Goal: Find specific page/section: Find specific page/section

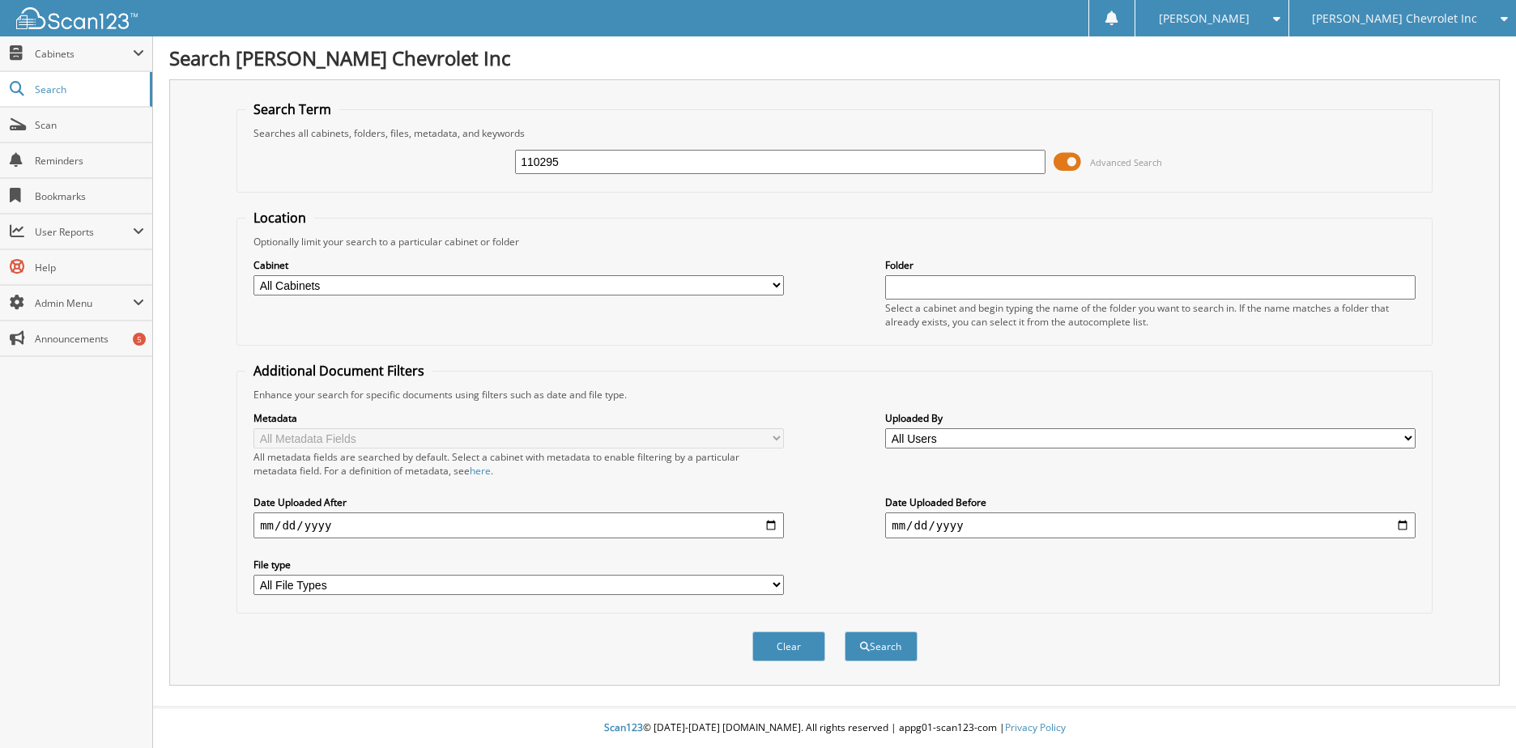
type input "110295"
click at [845, 632] on button "Search" at bounding box center [881, 647] width 73 height 30
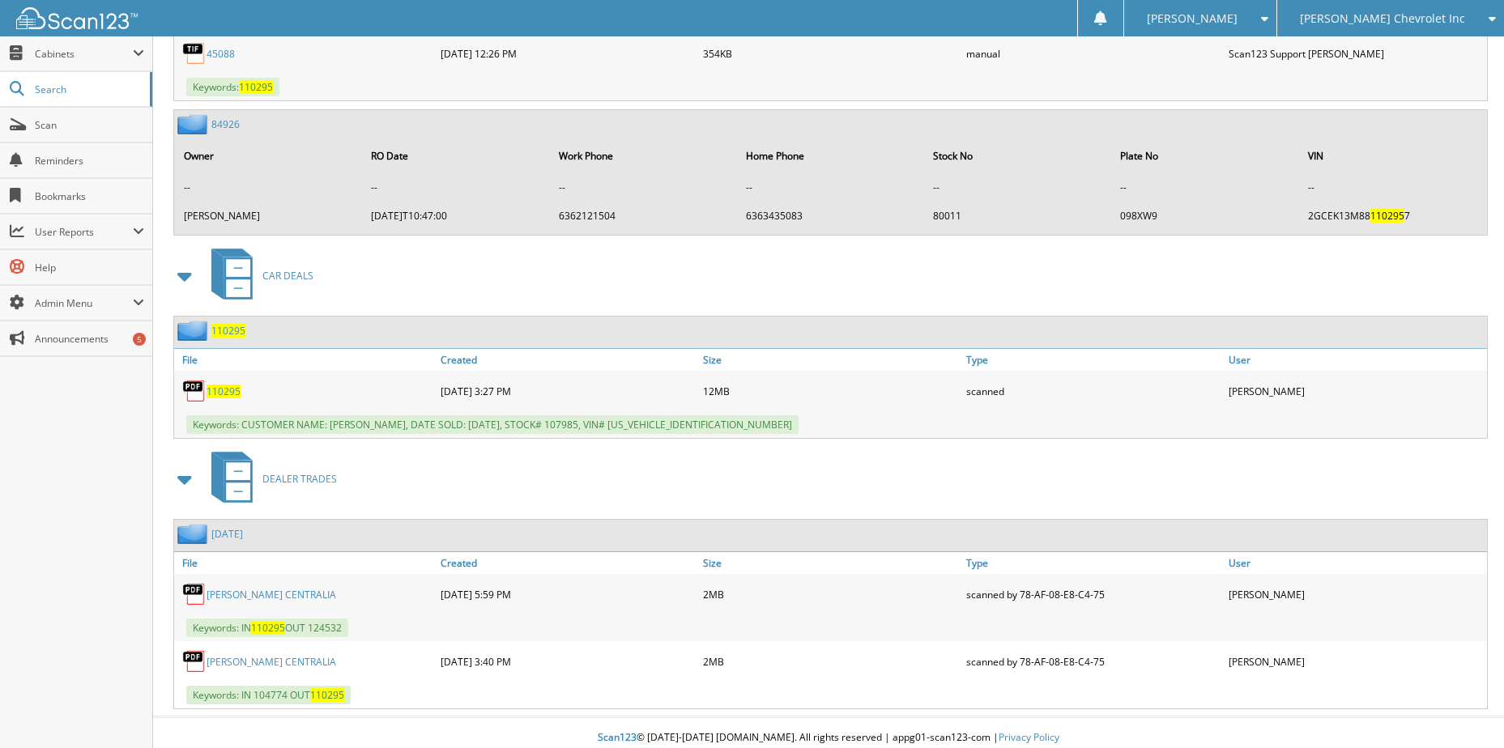
scroll to position [854, 0]
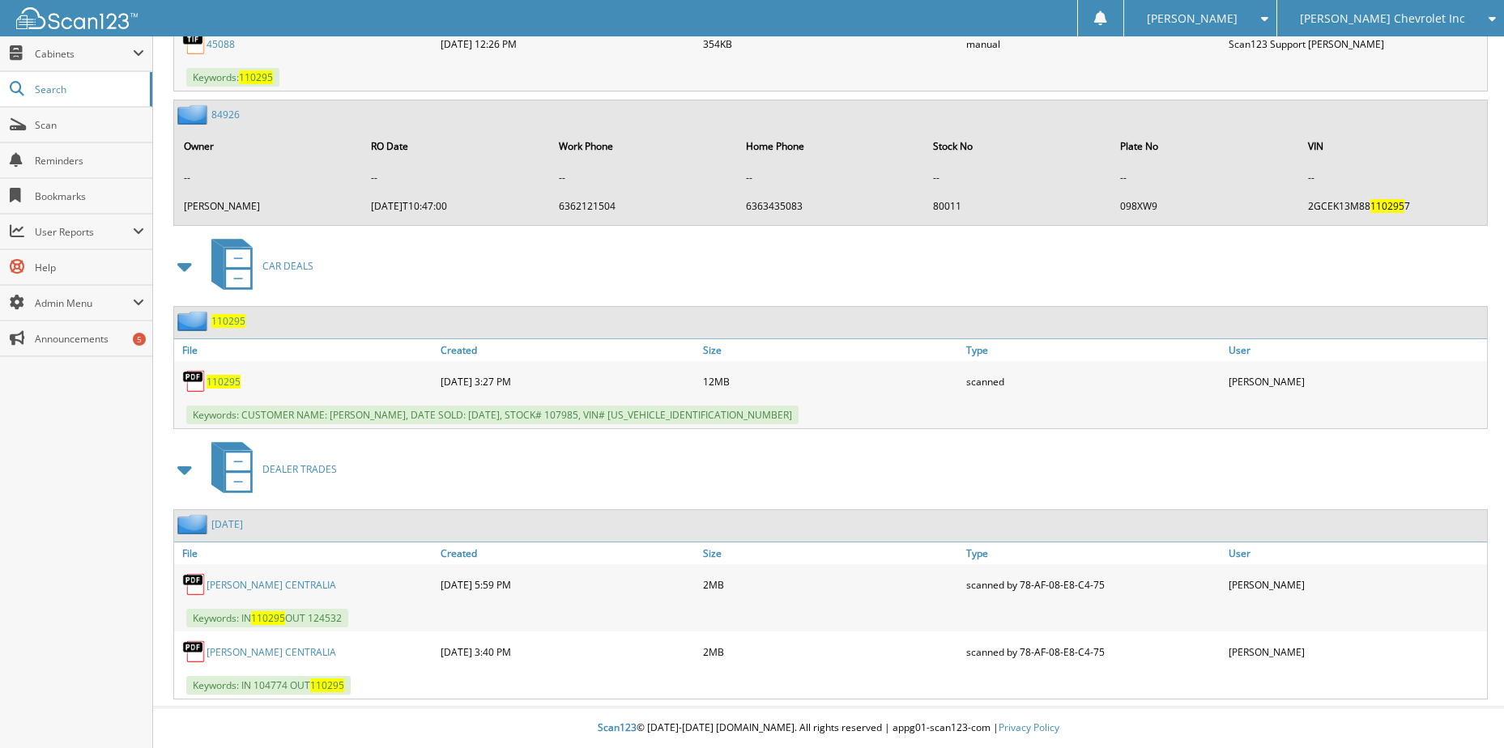
click at [303, 585] on link "[PERSON_NAME] CENTRALIA" at bounding box center [271, 585] width 130 height 14
click at [284, 655] on link "JIM BUTLER CENTRALIA" at bounding box center [271, 652] width 130 height 14
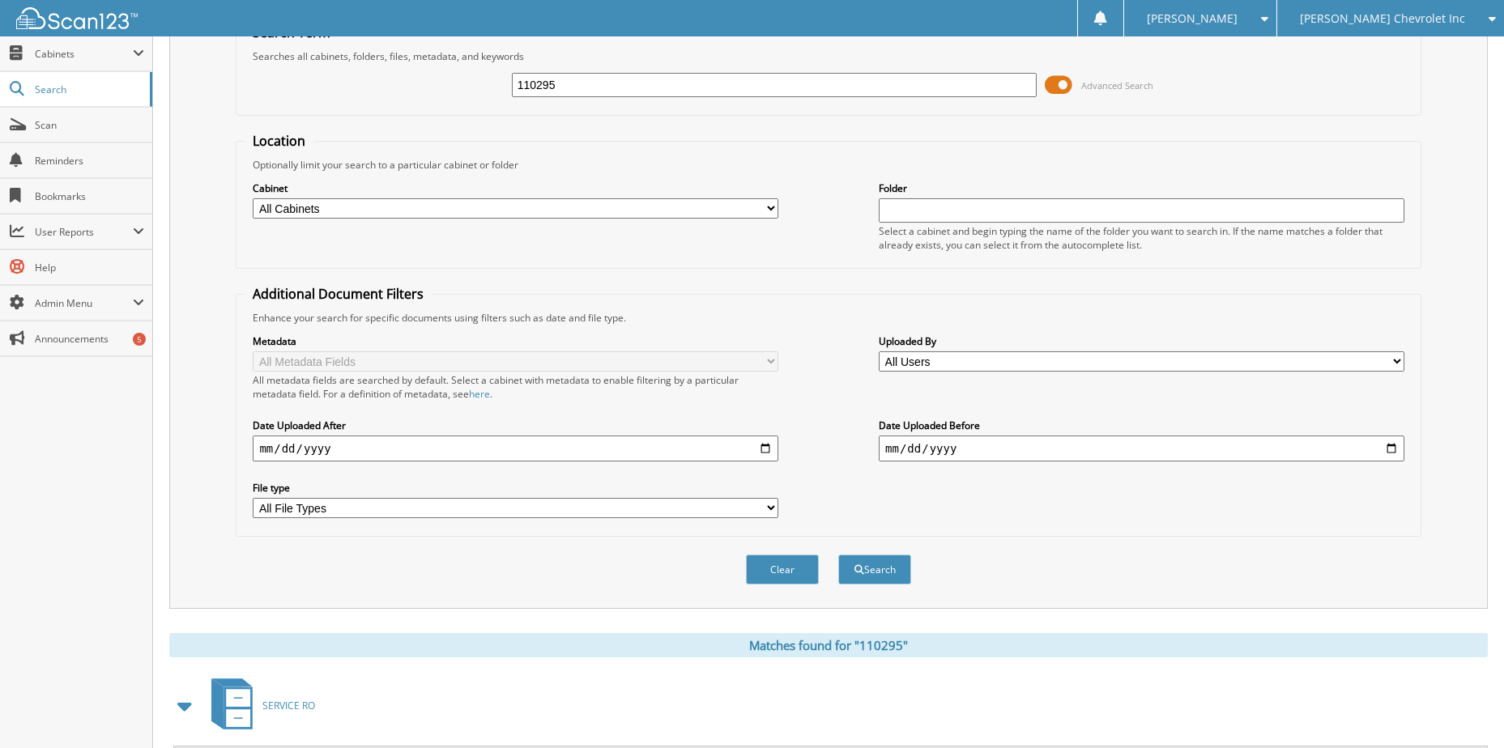
scroll to position [0, 0]
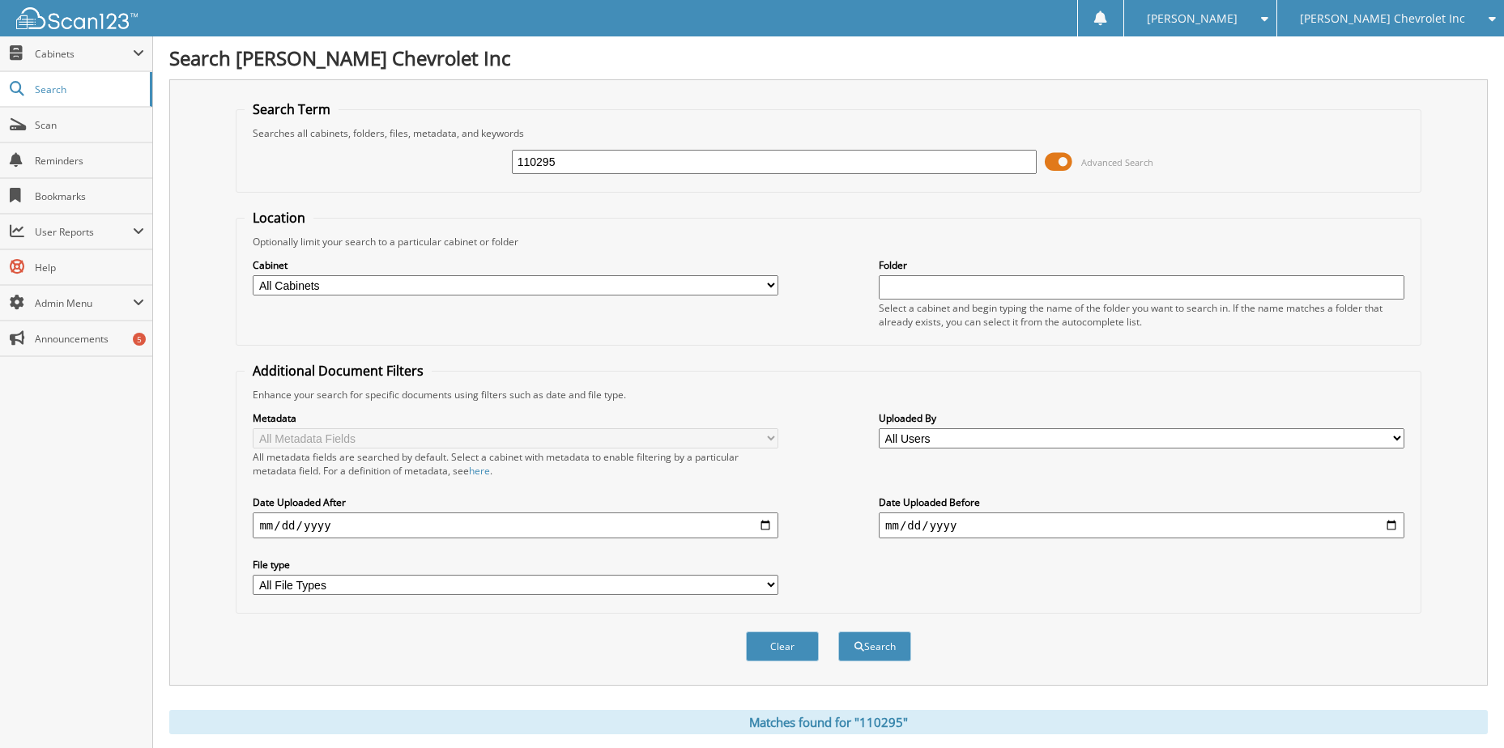
click at [552, 164] on input "110295" at bounding box center [775, 162] width 526 height 24
type input "225114"
click at [838, 632] on button "Search" at bounding box center [874, 647] width 73 height 30
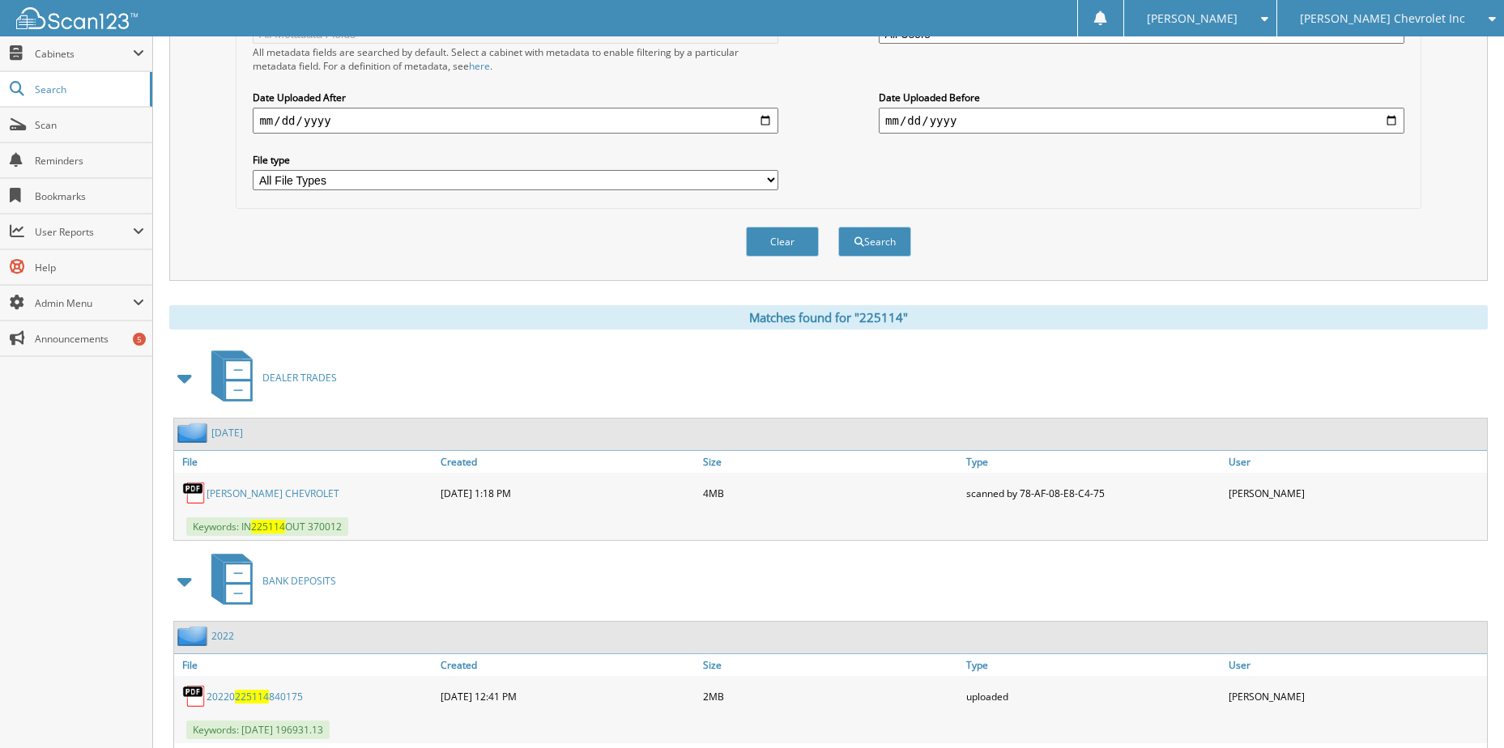
scroll to position [517, 0]
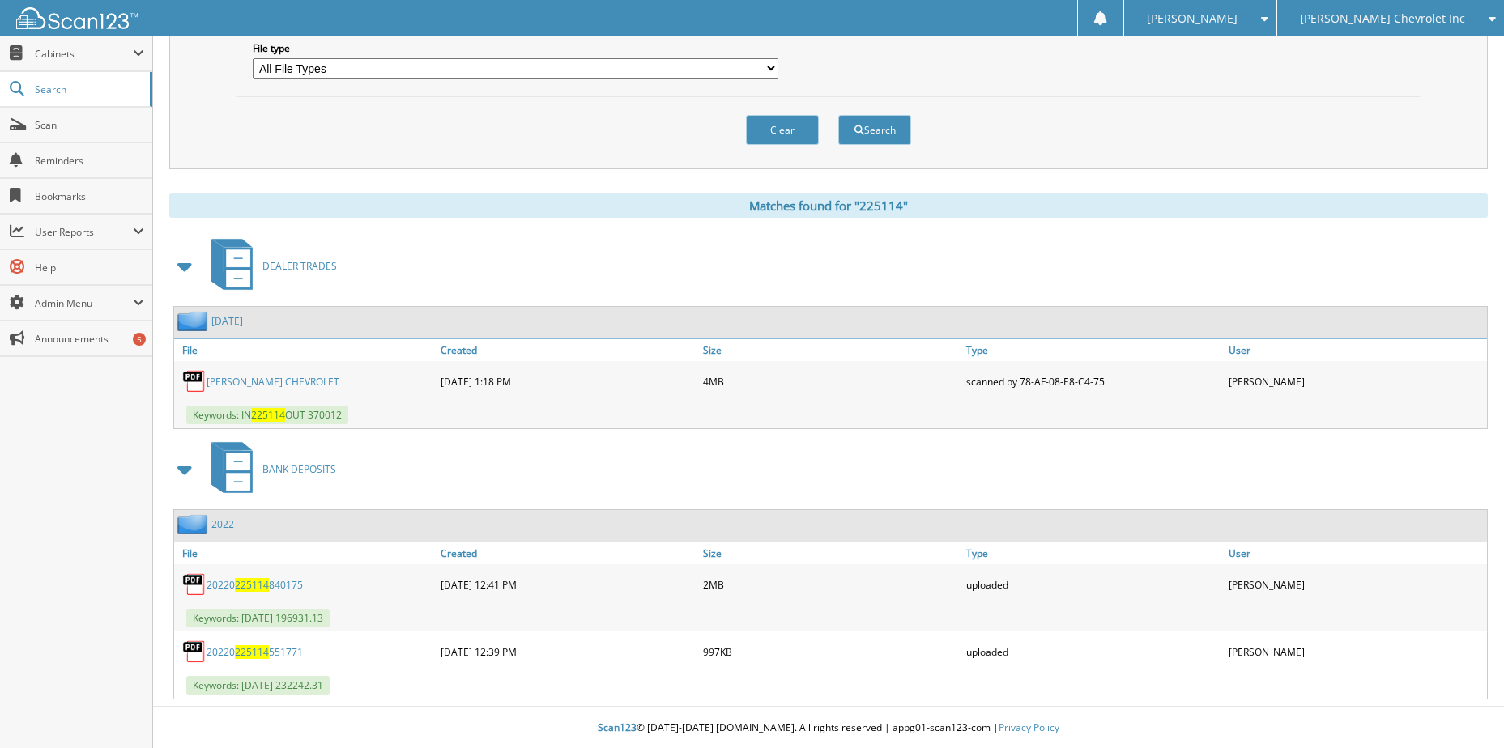
click at [273, 382] on link "CABLE DAHMER CHEVROLET" at bounding box center [272, 382] width 133 height 14
